Goal: Transaction & Acquisition: Book appointment/travel/reservation

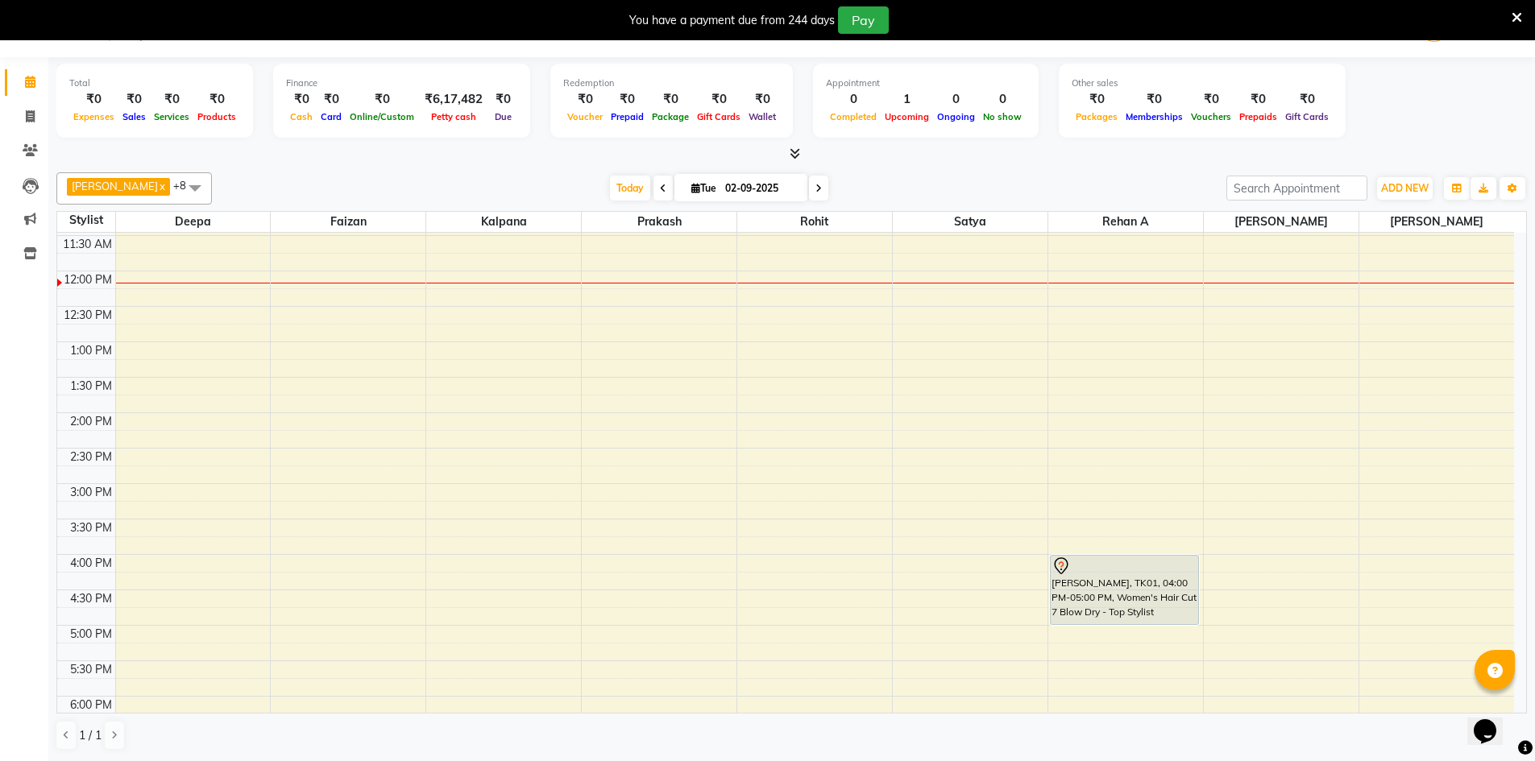
scroll to position [242, 0]
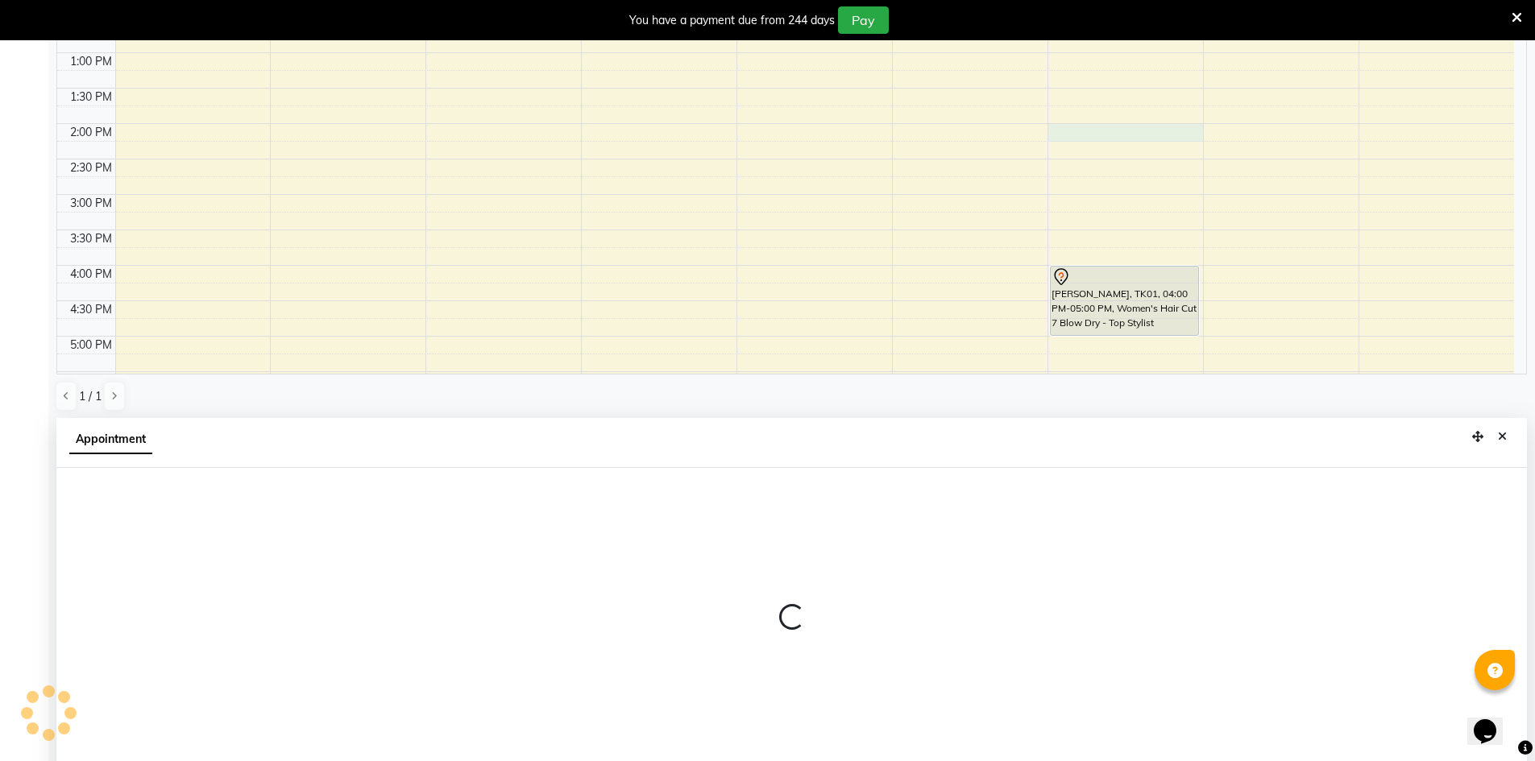
select select "86530"
select select "tentative"
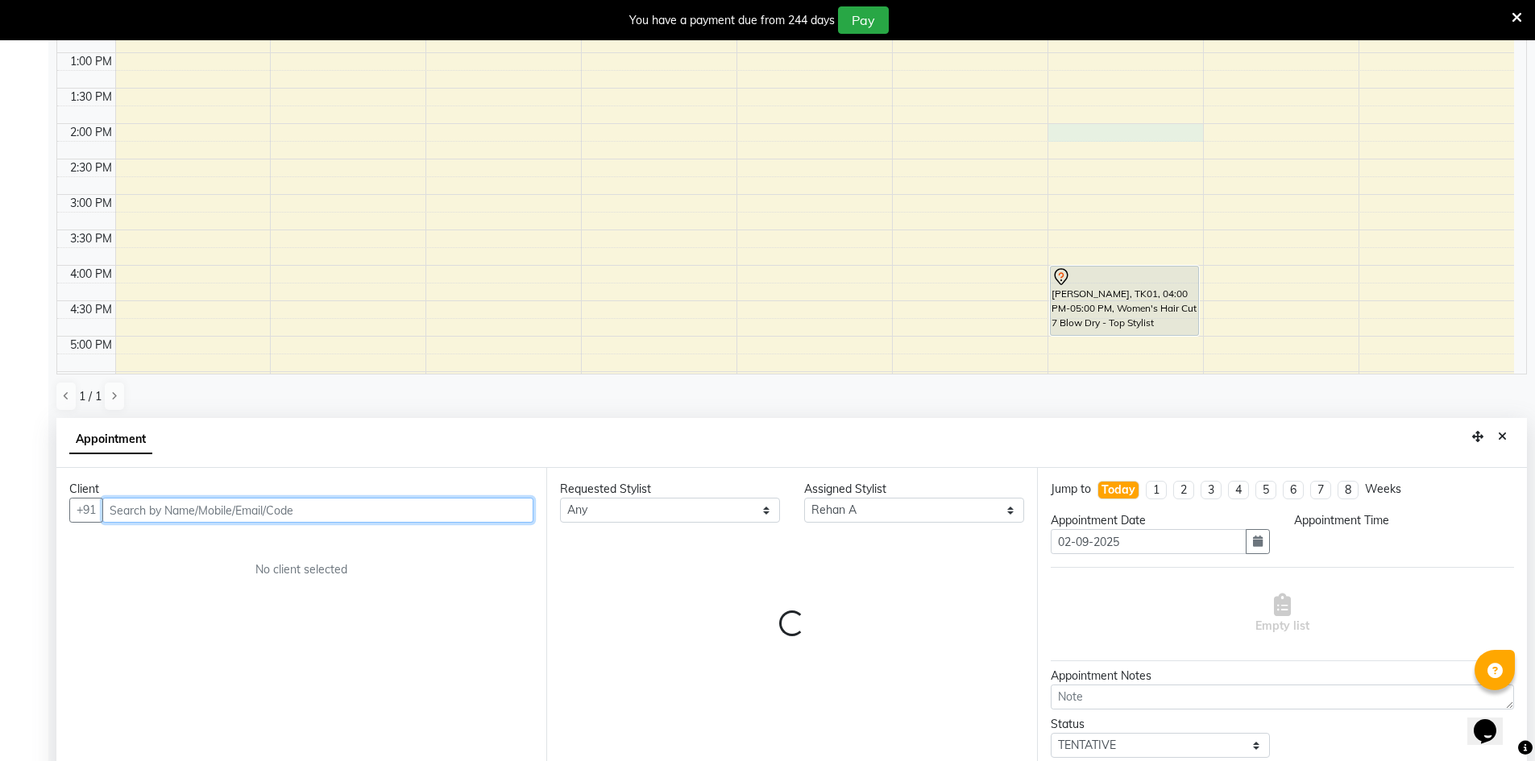
scroll to position [357, 0]
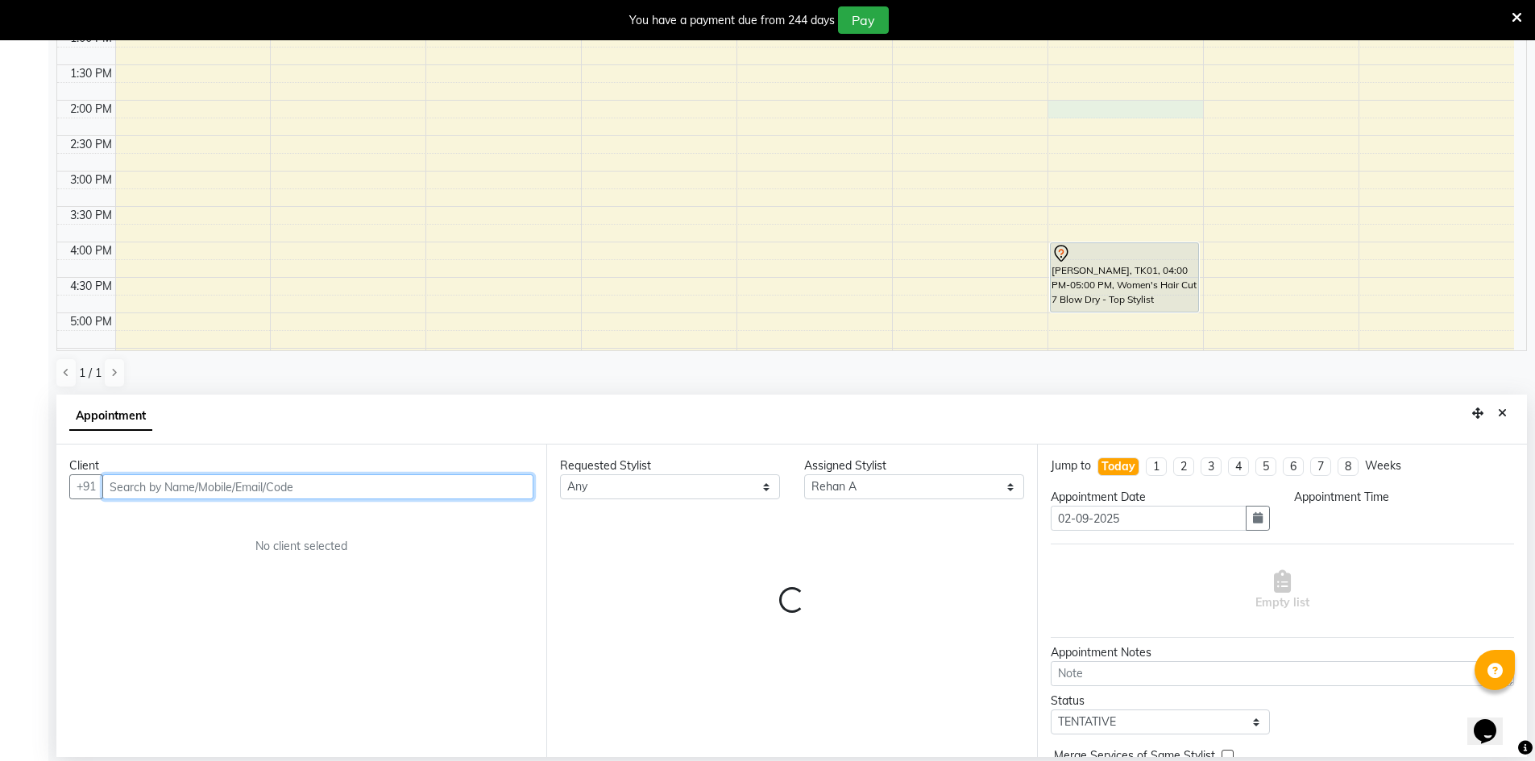
select select "840"
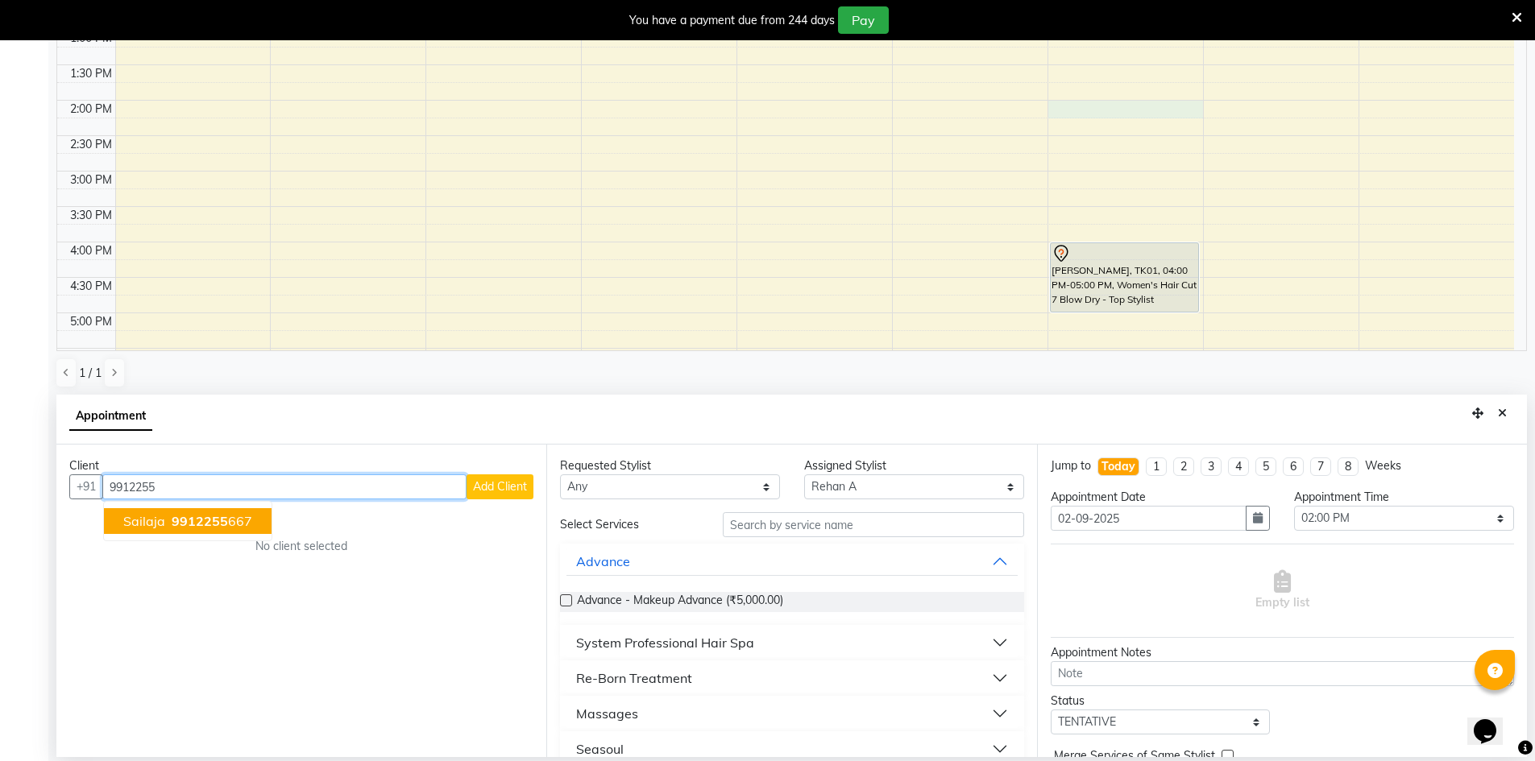
click at [193, 527] on span "9912255" at bounding box center [200, 521] width 56 height 16
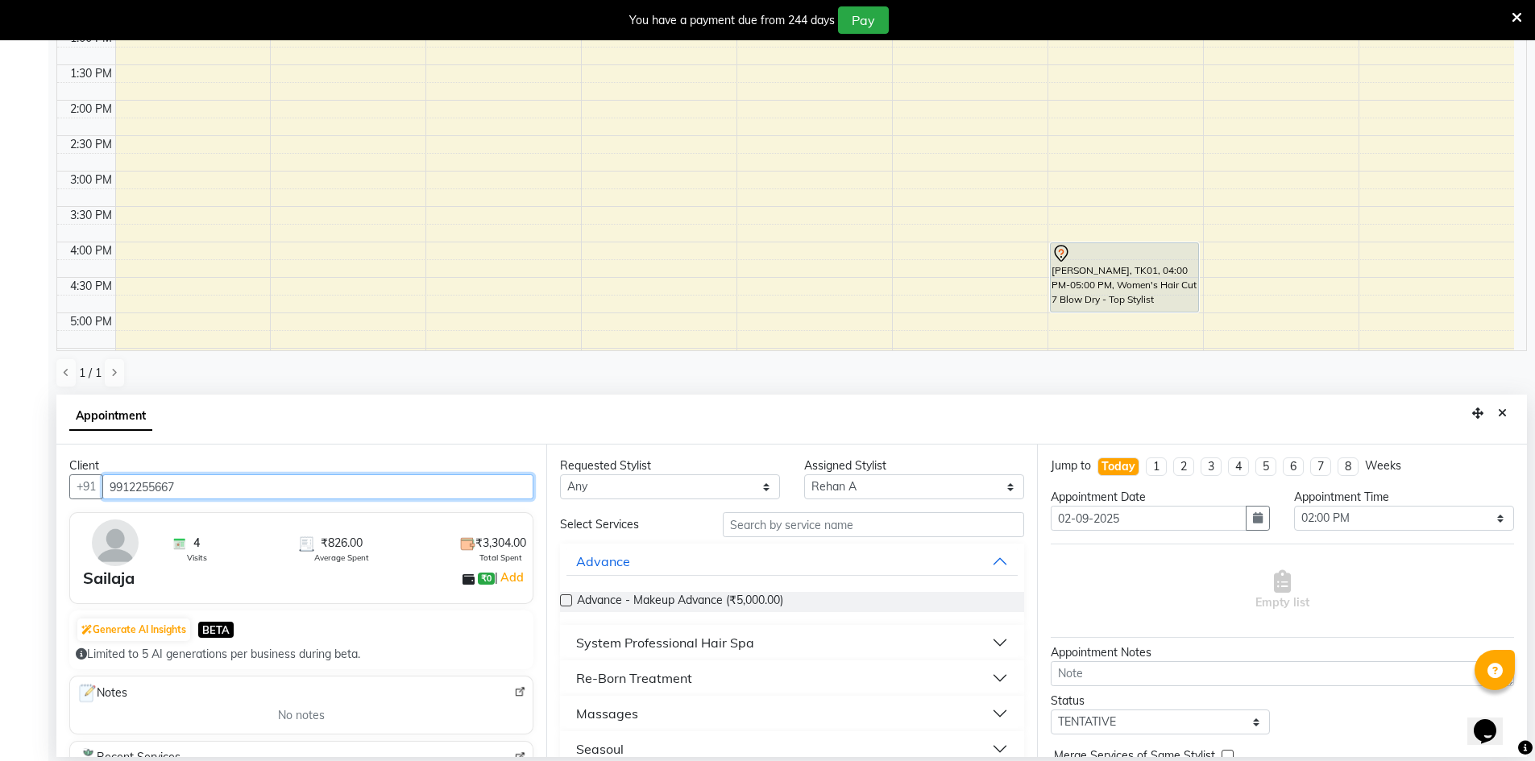
type input "9912255667"
click at [648, 487] on select "Any [PERSON_NAME] [PERSON_NAME] [PERSON_NAME] A [PERSON_NAME] [PERSON_NAME]" at bounding box center [670, 486] width 220 height 25
select select "86530"
click at [560, 474] on select "Any [PERSON_NAME] [PERSON_NAME] [PERSON_NAME] A [PERSON_NAME] [PERSON_NAME]" at bounding box center [670, 486] width 220 height 25
click at [804, 536] on input "text" at bounding box center [873, 524] width 301 height 25
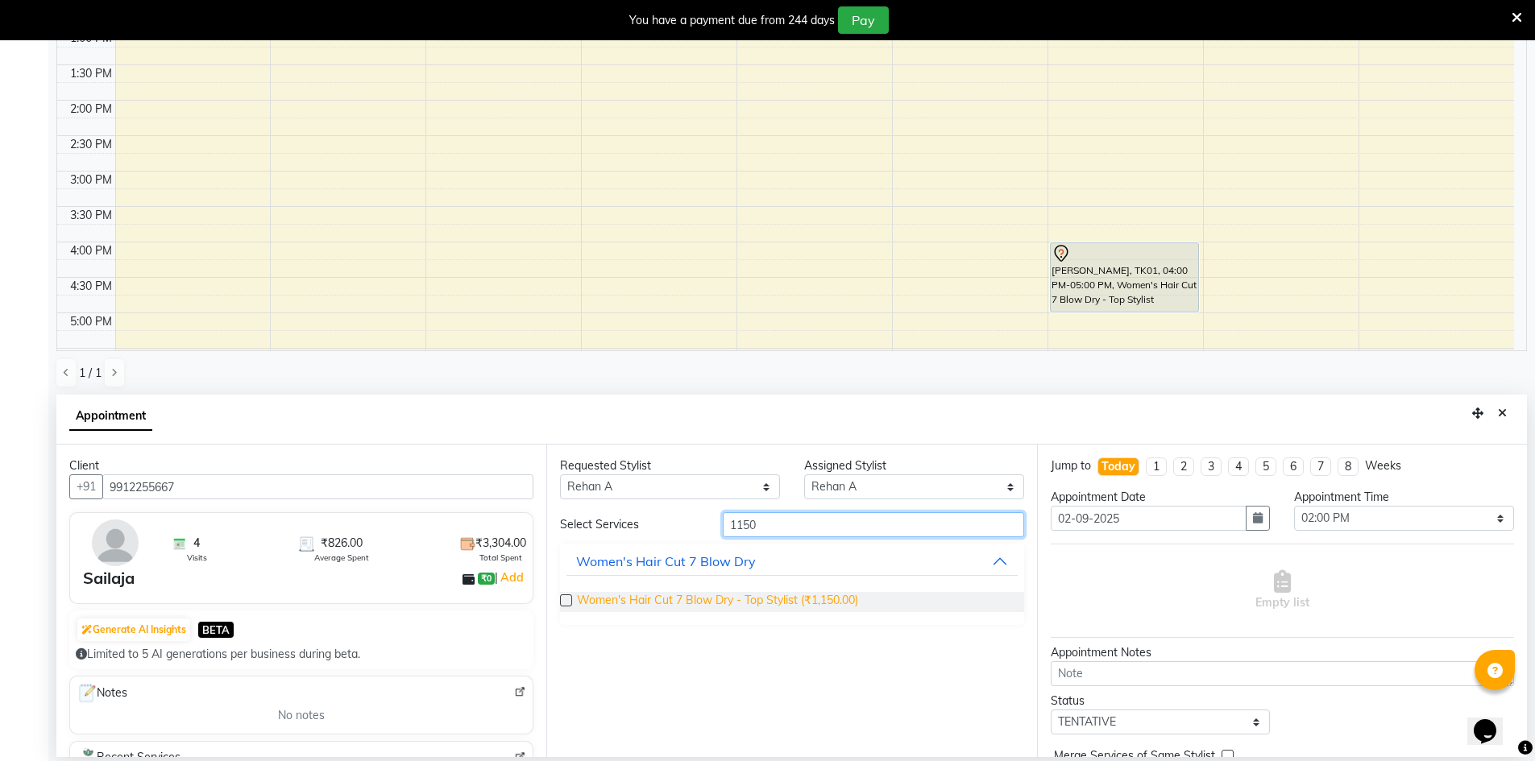
type input "1150"
click at [812, 600] on span "Women's Hair Cut 7 Blow Dry - Top Stylist (₹1,150.00)" at bounding box center [717, 602] width 281 height 20
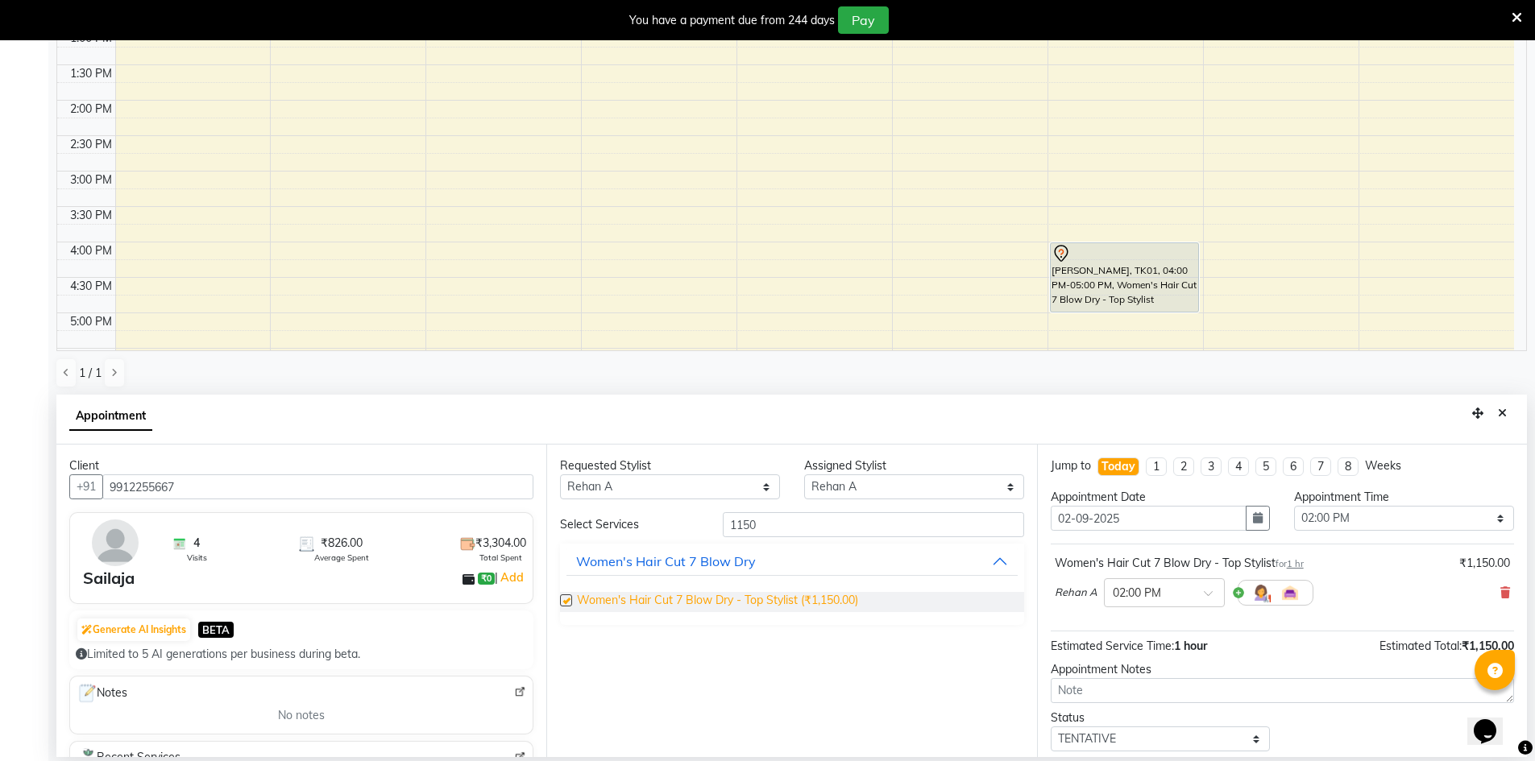
checkbox input "false"
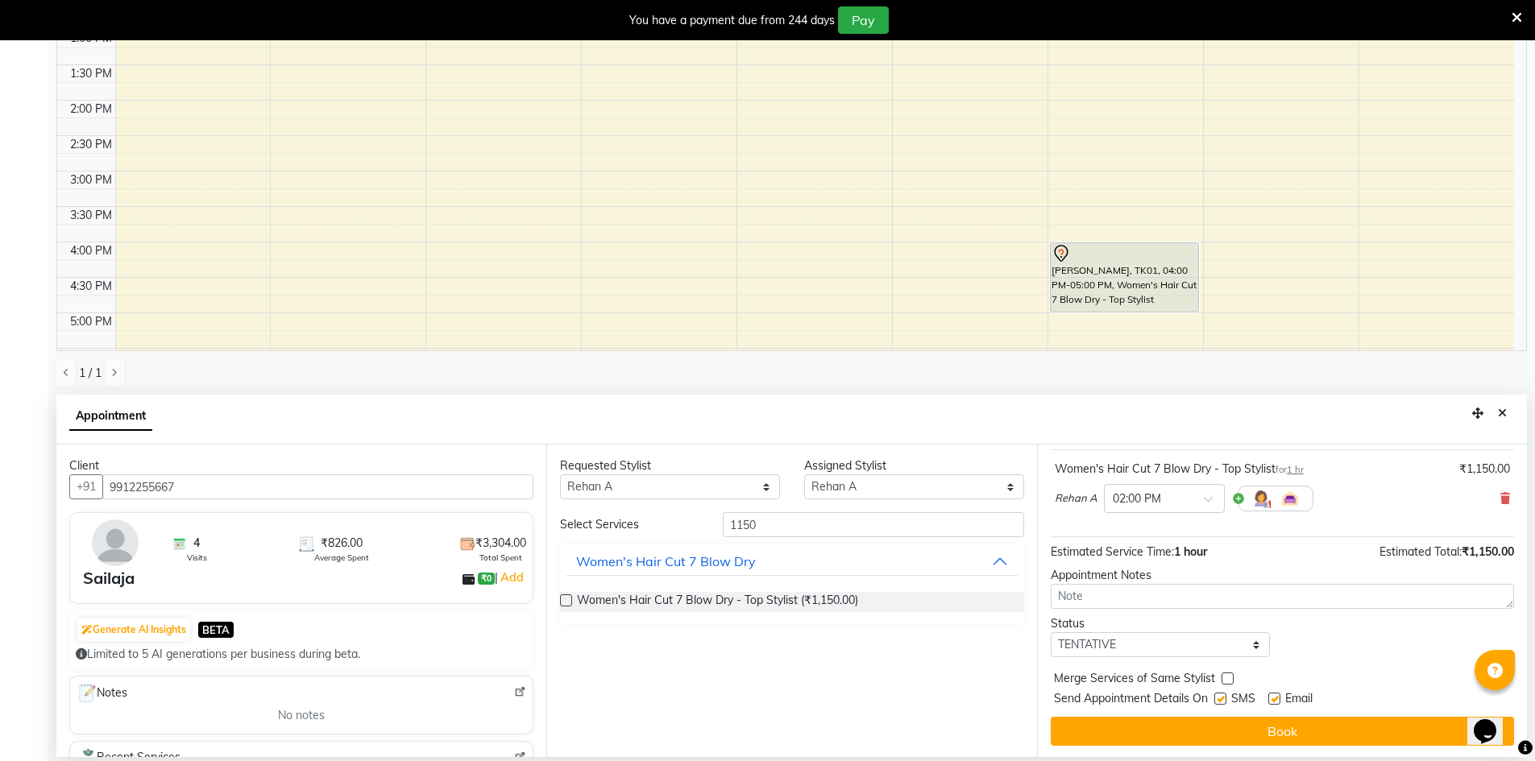
scroll to position [96, 0]
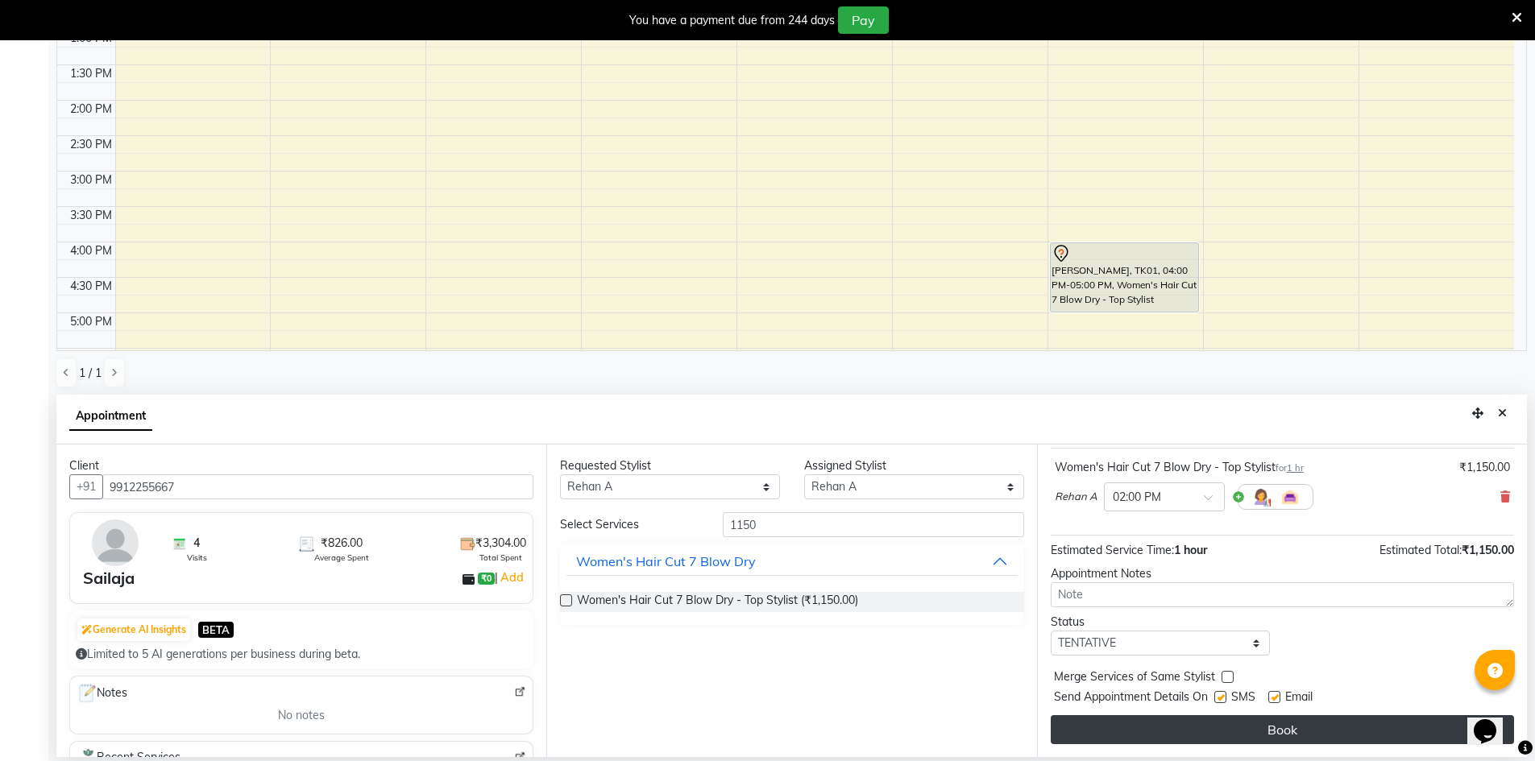
click at [1254, 721] on button "Book" at bounding box center [1281, 729] width 463 height 29
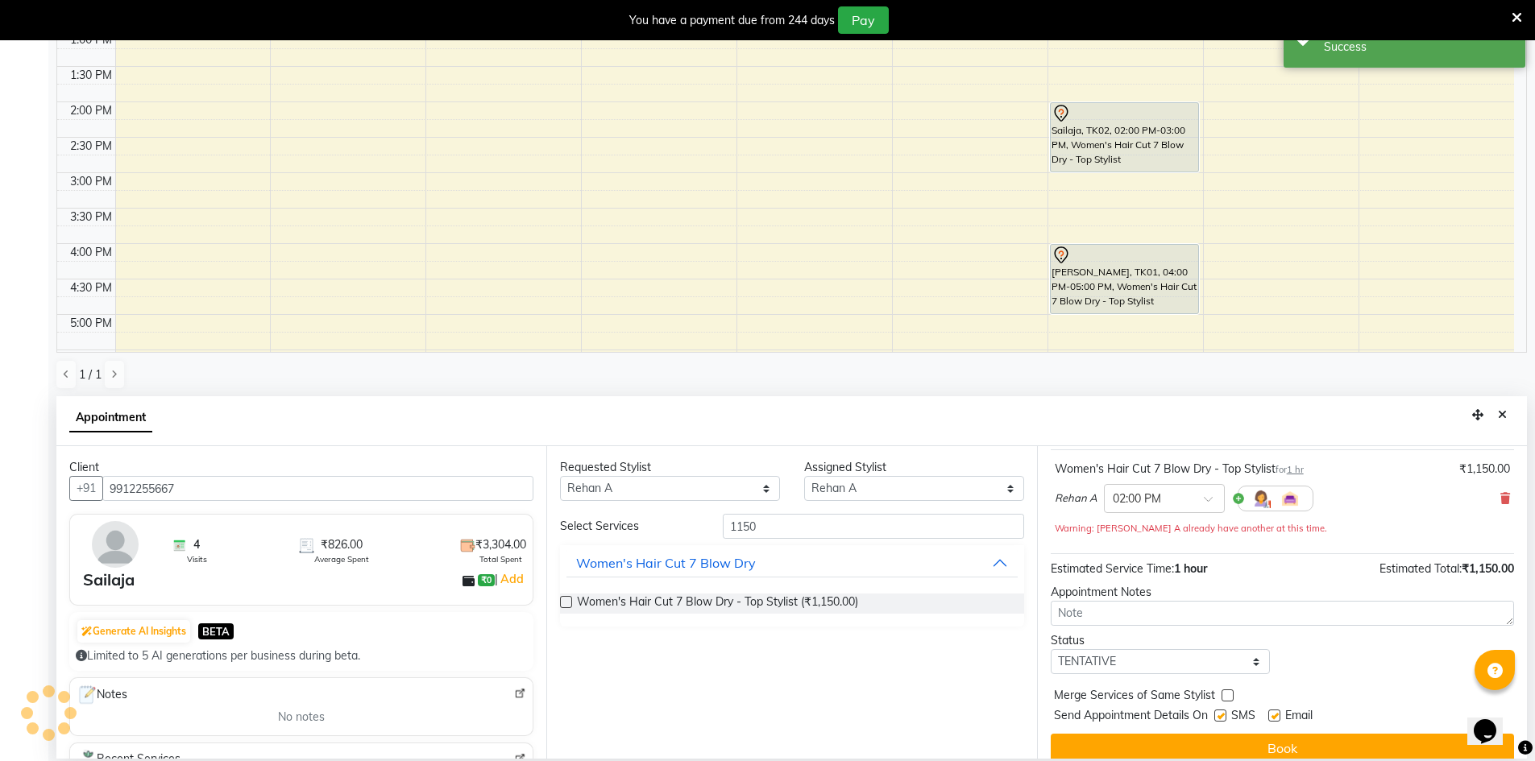
scroll to position [0, 0]
